Goal: Task Accomplishment & Management: Complete application form

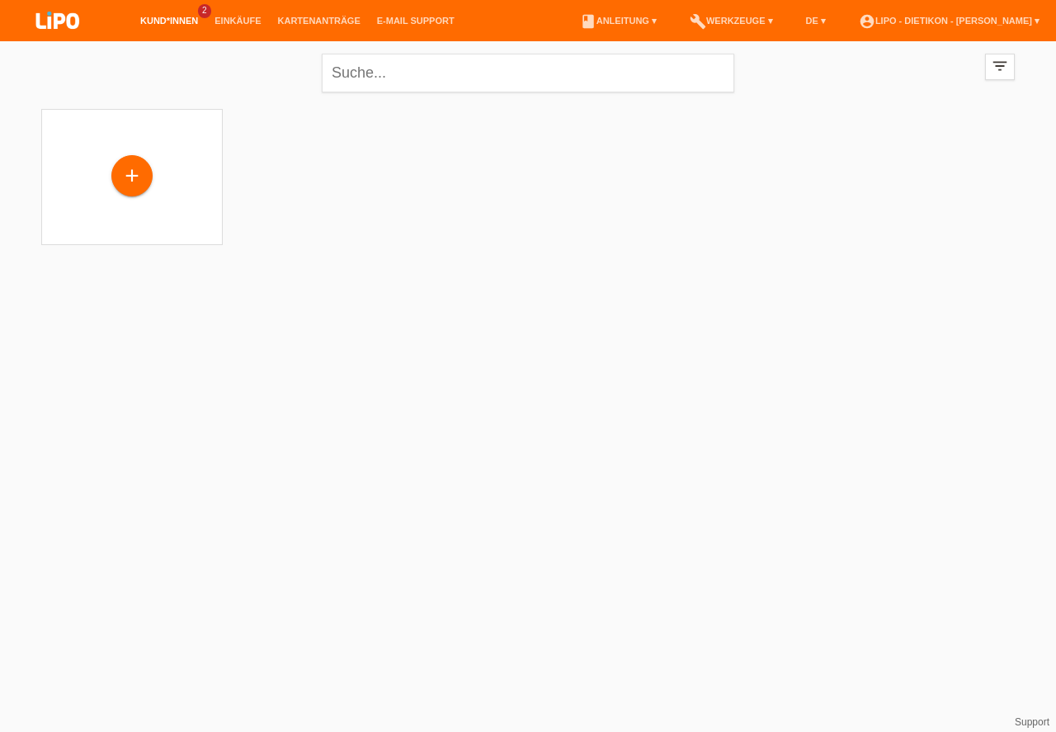
click at [139, 165] on div "+" at bounding box center [132, 176] width 40 height 28
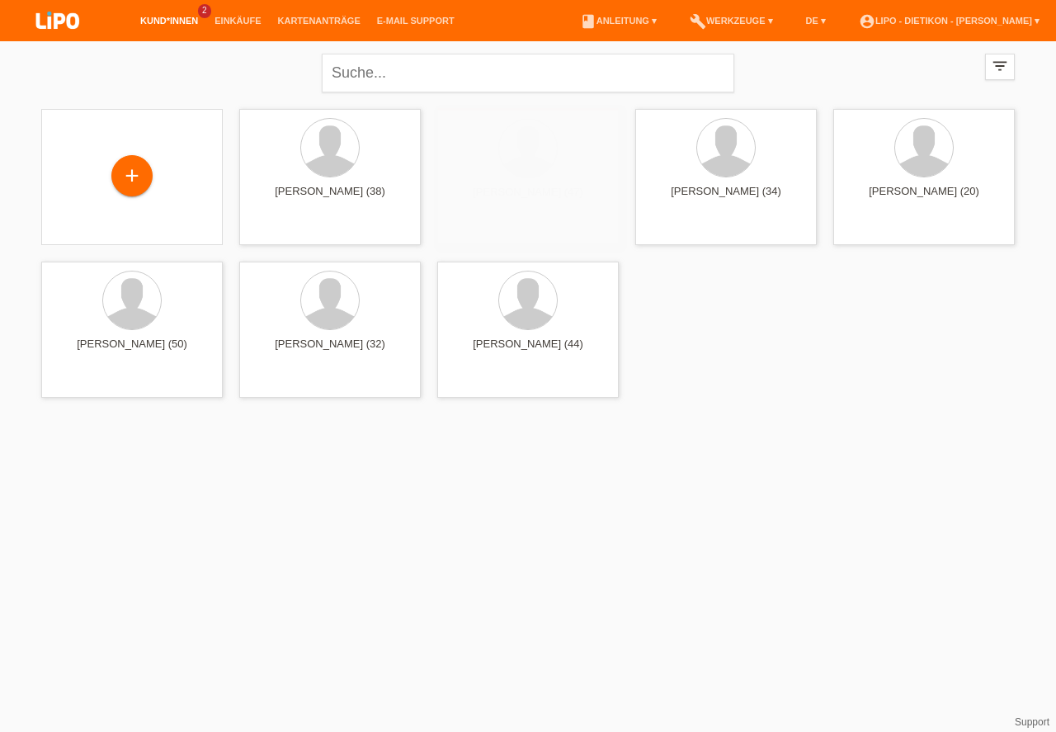
click at [130, 175] on div "+" at bounding box center [132, 176] width 40 height 28
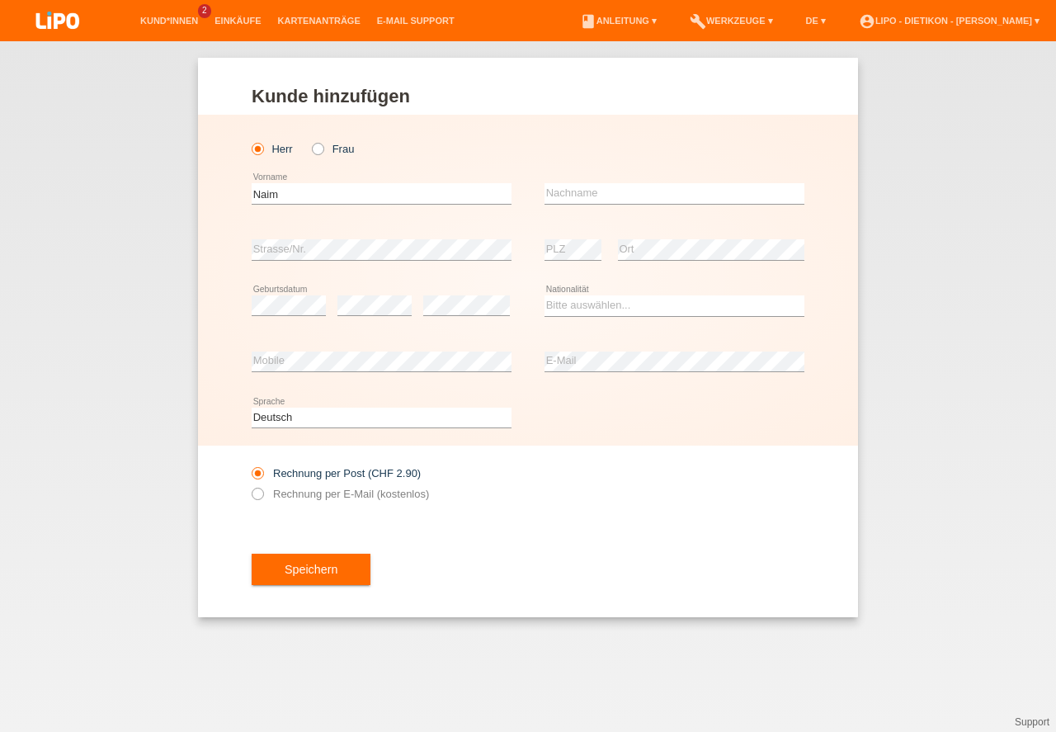
type input "Naim"
type input "Rexhepi"
select select "XK"
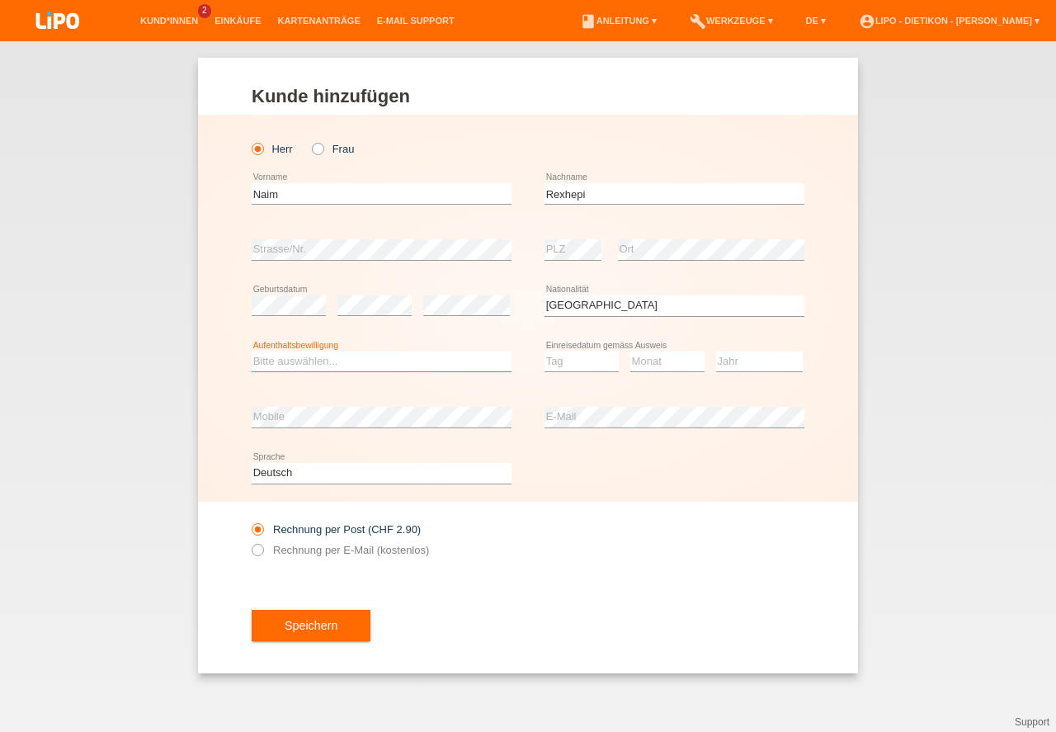
click at [361, 362] on select "Bitte auswählen... C B B - Flüchtlingsstatus Andere" at bounding box center [382, 361] width 260 height 20
select select "C"
click at [0, 0] on option "C" at bounding box center [0, 0] width 0 height 0
click at [582, 366] on select "Tag 01 02 03 04 05 06 07 08 09 10 11" at bounding box center [581, 361] width 74 height 20
select select "28"
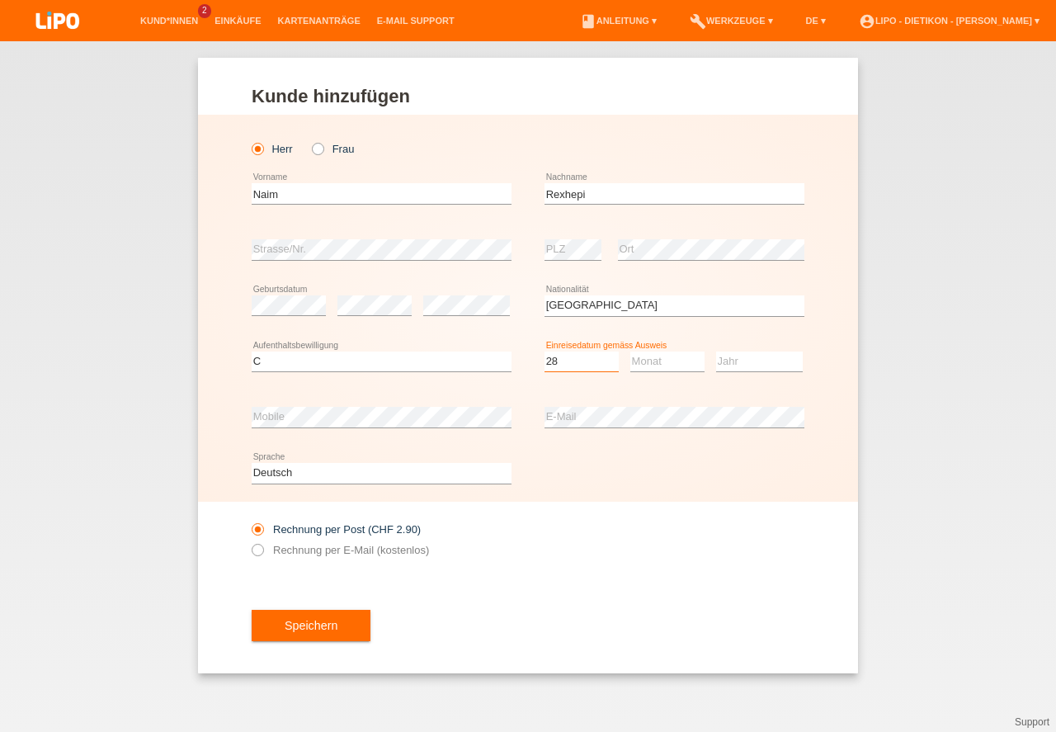
click at [0, 0] on option "28" at bounding box center [0, 0] width 0 height 0
click at [648, 362] on select "Monat 01 02 03 04 05 06 07 08 09 10 11" at bounding box center [667, 361] width 74 height 20
select select "01"
click at [0, 0] on option "01" at bounding box center [0, 0] width 0 height 0
click at [753, 358] on select "Jahr 2025 2024 2023 2022 2021 2020 2019 2018 2017 2016 2015 2014 2013 2012 2011…" at bounding box center [759, 361] width 87 height 20
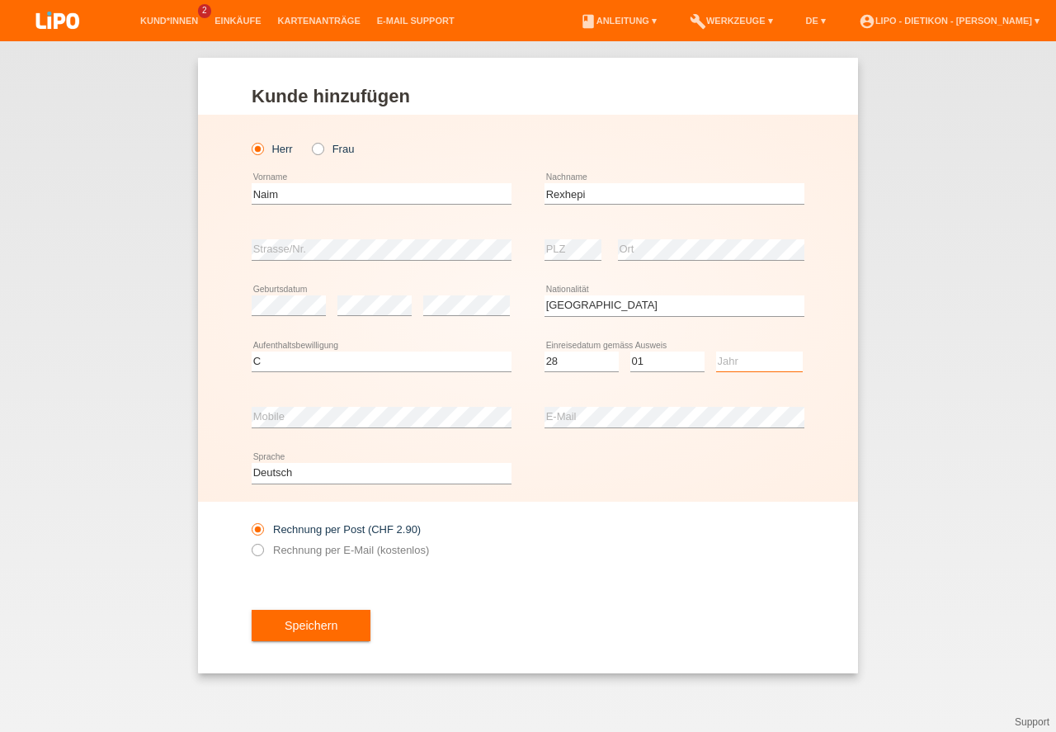
select select "2000"
click at [0, 0] on option "2000" at bounding box center [0, 0] width 0 height 0
click at [327, 630] on button "Speichern" at bounding box center [311, 625] width 119 height 31
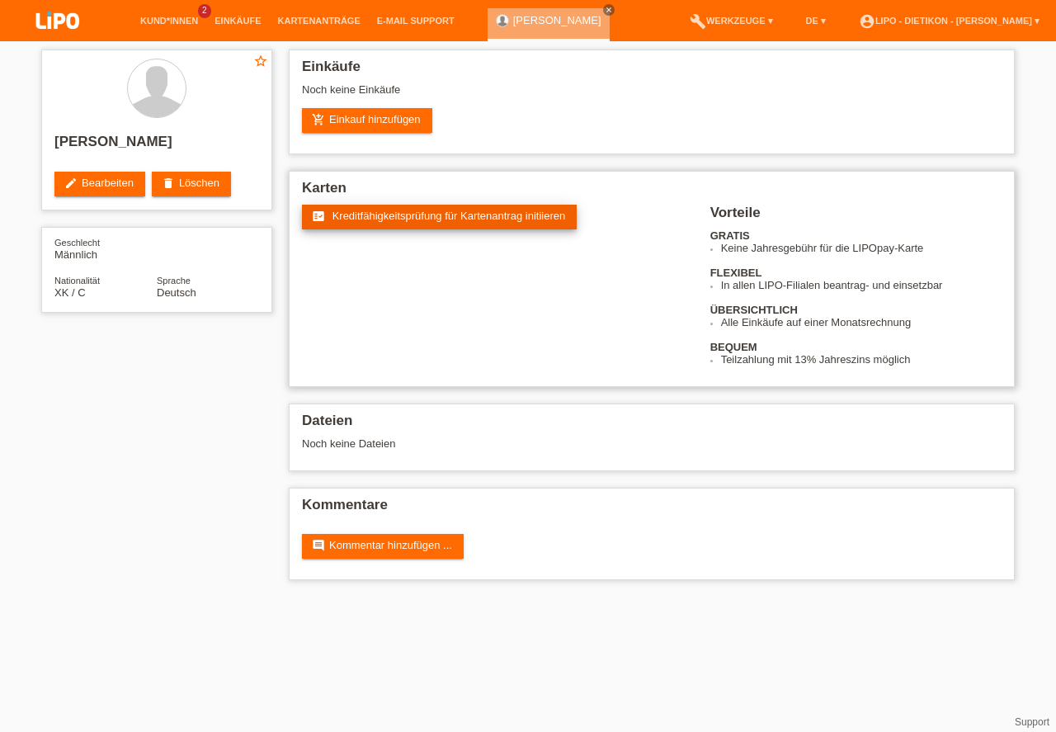
click at [374, 213] on span "Kreditfähigkeitsprüfung für Kartenantrag initiieren" at bounding box center [448, 216] width 233 height 12
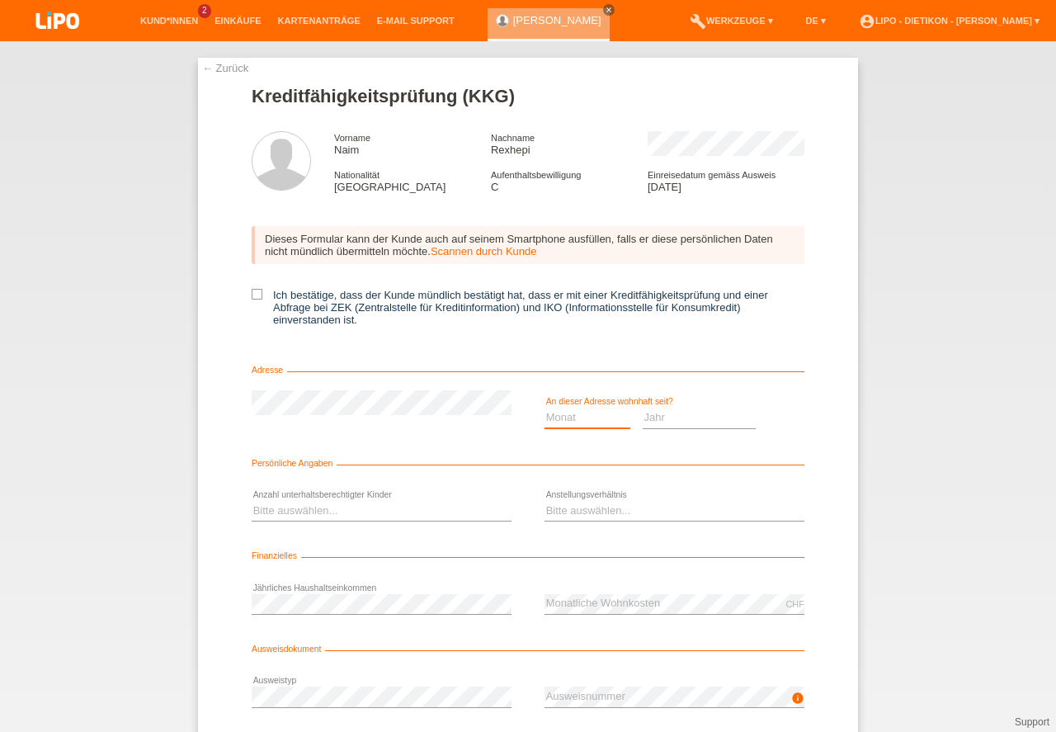
click at [570, 423] on select "Monat 01 02 03 04 05 06 07 08 09 10" at bounding box center [587, 417] width 86 height 20
select select "02"
click at [0, 0] on option "02" at bounding box center [0, 0] width 0 height 0
click at [672, 432] on div "Jahr 2025 2024 2023 2022 2021 2020 2019 2018 2017" at bounding box center [700, 418] width 114 height 56
click at [677, 421] on select "Jahr 2025 2024 2023 2022 2021 2020 2019 2018 2017 2016 2015 2014 2013 2012 2011…" at bounding box center [700, 417] width 114 height 20
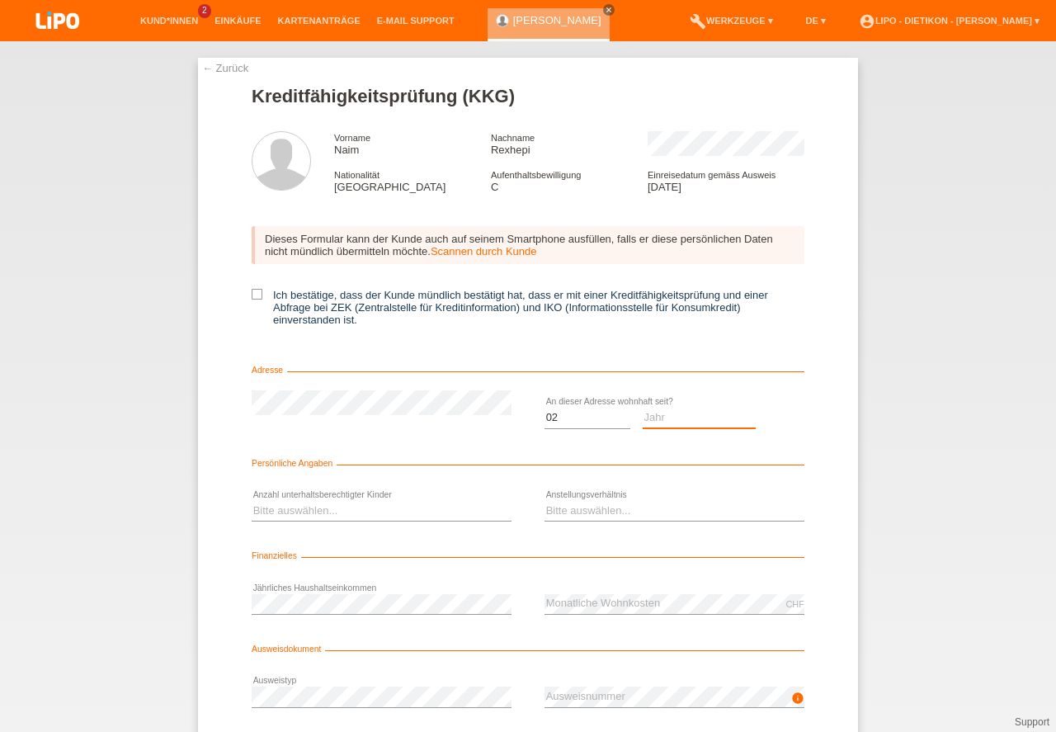
select select "2017"
click at [0, 0] on option "2017" at bounding box center [0, 0] width 0 height 0
click at [378, 515] on select "Bitte auswählen... 0 1 2 3 4 5 6 7 8 9" at bounding box center [382, 511] width 260 height 20
select select "3"
click at [0, 0] on option "3" at bounding box center [0, 0] width 0 height 0
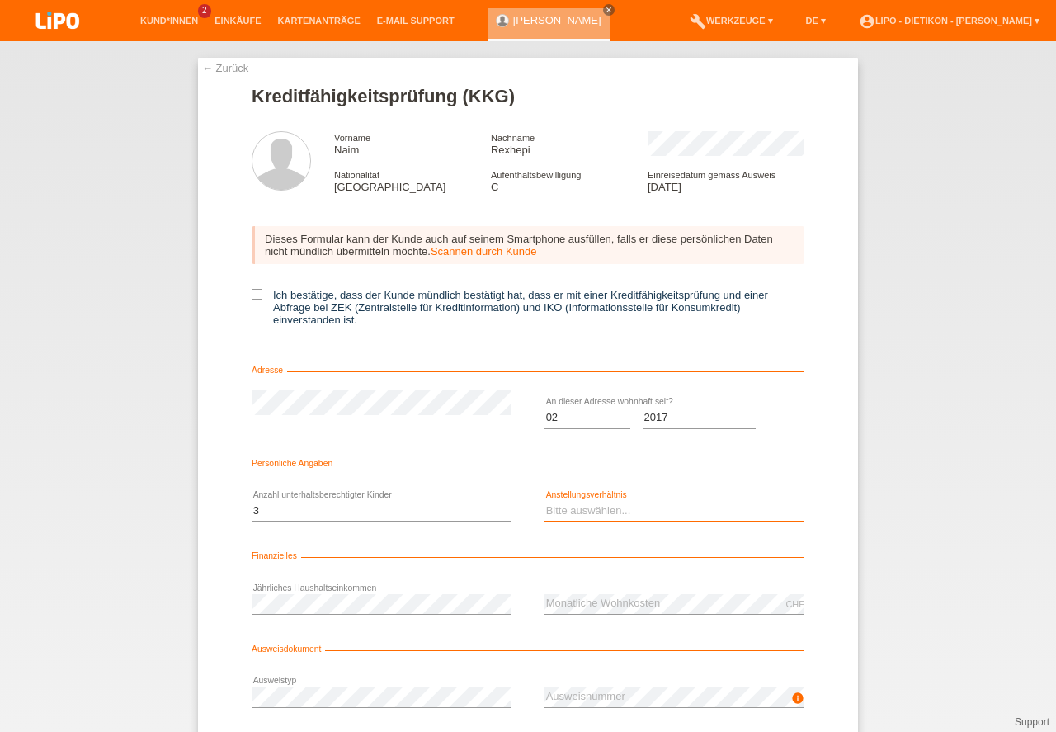
click at [660, 507] on select "Bitte auswählen... Unbefristet Befristet Lehrling/Student Pensioniert Nicht arb…" at bounding box center [674, 511] width 260 height 20
select select "UNLIMITED"
click at [0, 0] on option "Unbefristet" at bounding box center [0, 0] width 0 height 0
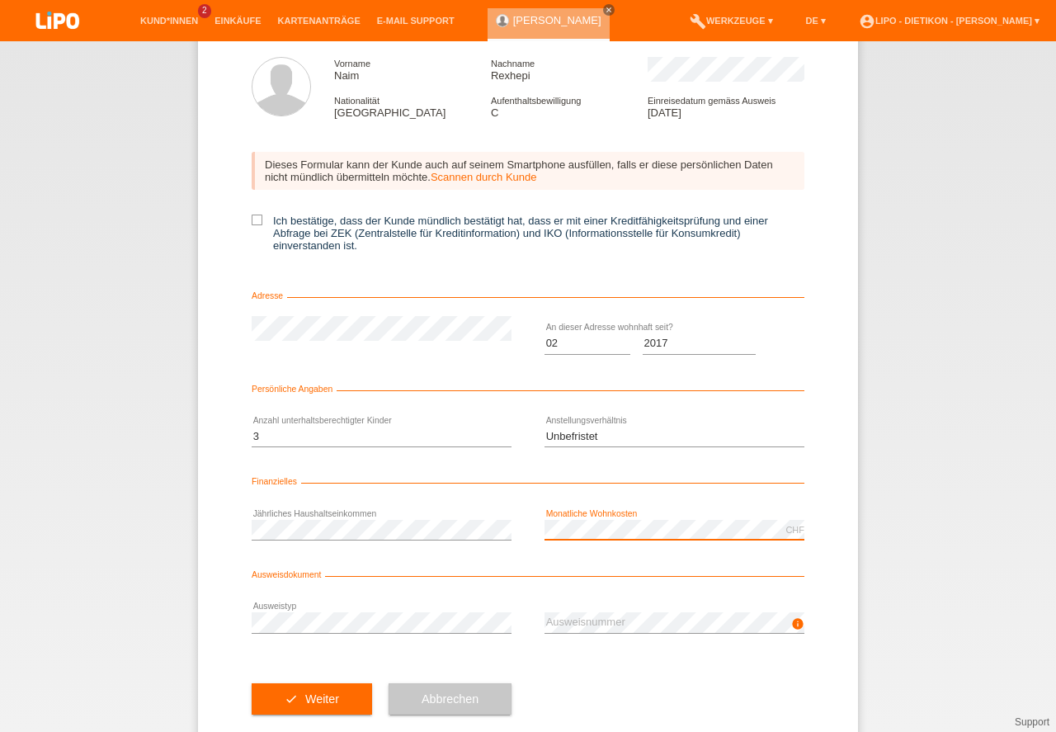
scroll to position [109, 0]
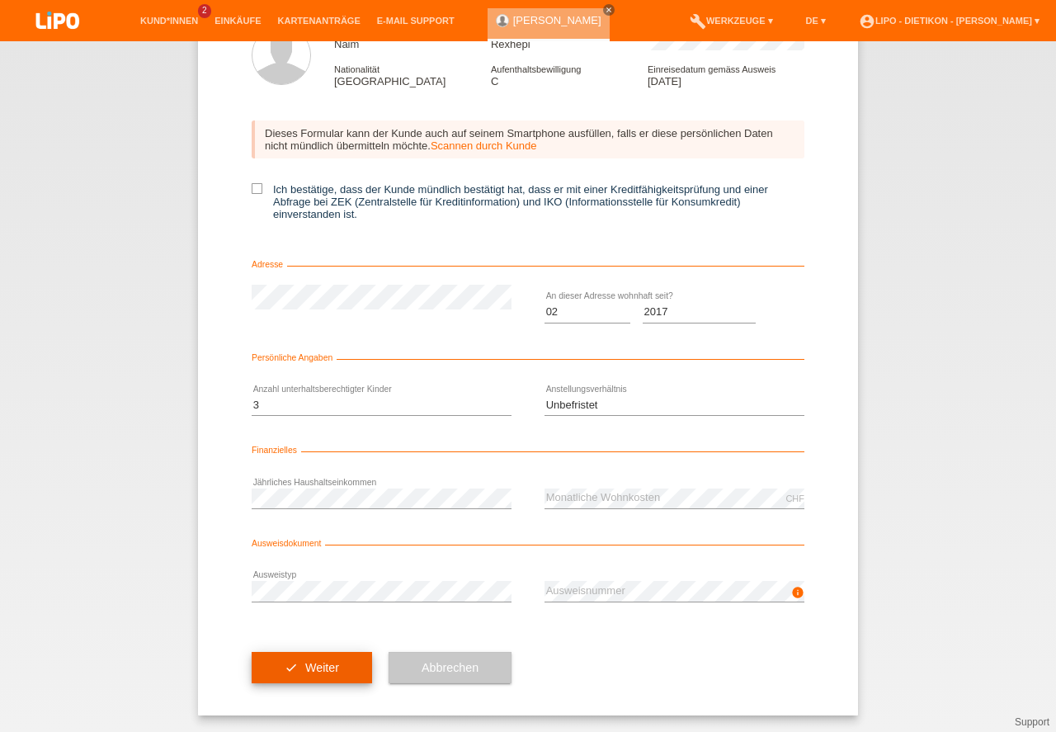
click at [338, 670] on button "check Weiter" at bounding box center [312, 667] width 120 height 31
click at [261, 183] on label "Ich bestätige, dass der Kunde mündlich bestätigt hat, dass er mit einer Kreditf…" at bounding box center [528, 201] width 553 height 37
click at [261, 183] on input "Ich bestätige, dass der Kunde mündlich bestätigt hat, dass er mit einer Kreditf…" at bounding box center [257, 188] width 11 height 11
checkbox input "true"
click at [294, 662] on button "check Weiter" at bounding box center [312, 667] width 120 height 31
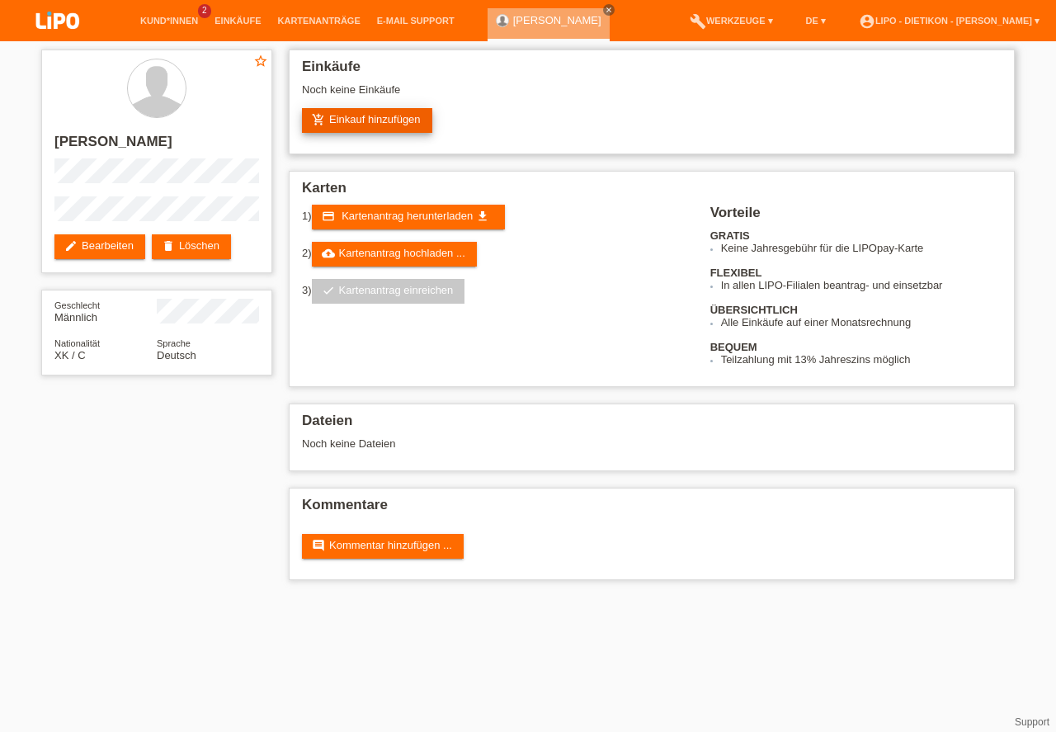
click at [385, 116] on link "add_shopping_cart Einkauf hinzufügen" at bounding box center [367, 120] width 130 height 25
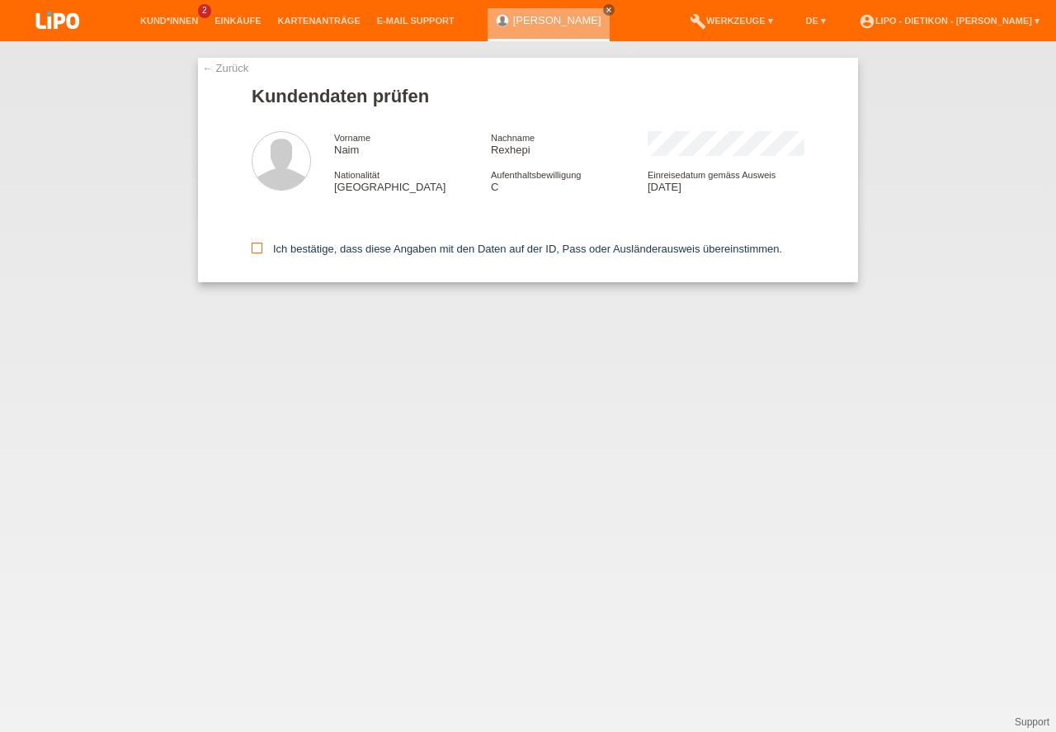
click at [276, 252] on label "Ich bestätige, dass diese Angaben mit den Daten auf der ID, Pass oder Ausländer…" at bounding box center [517, 249] width 530 height 12
click at [262, 252] on input "Ich bestätige, dass diese Angaben mit den Daten auf der ID, Pass oder Ausländer…" at bounding box center [257, 248] width 11 height 11
